Goal: Task Accomplishment & Management: Manage account settings

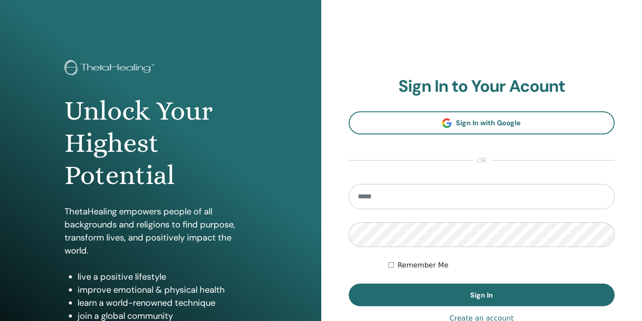
click at [413, 198] on input "email" at bounding box center [482, 196] width 266 height 25
type input "**********"
click at [349, 284] on button "Sign In" at bounding box center [482, 295] width 266 height 23
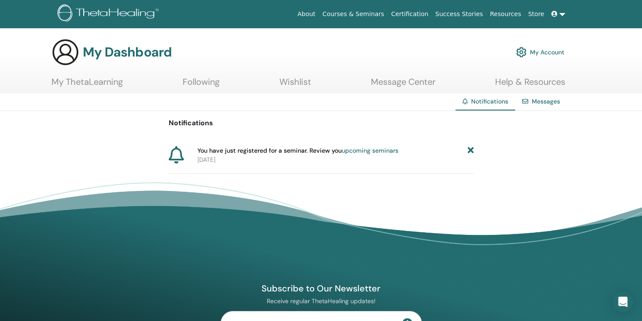
click at [378, 19] on link "Courses & Seminars" at bounding box center [353, 14] width 69 height 16
